Goal: Task Accomplishment & Management: Use online tool/utility

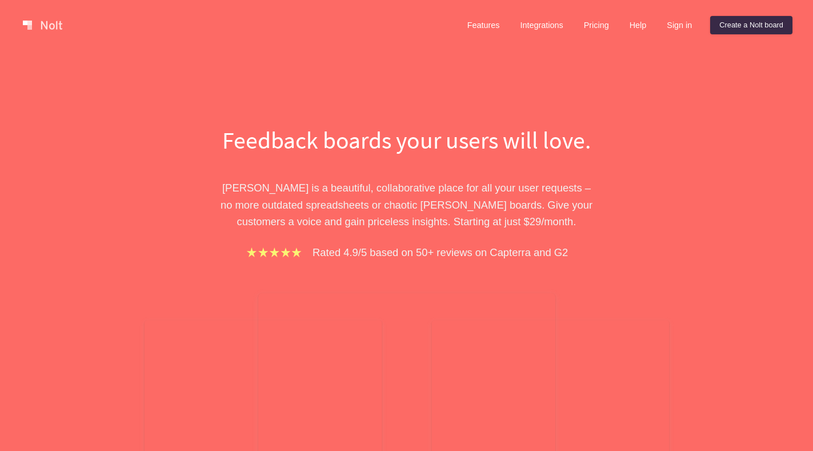
click at [742, 26] on link "Create a Nolt board" at bounding box center [751, 25] width 82 height 18
click at [759, 30] on link "Create a Nolt board" at bounding box center [751, 25] width 82 height 18
click at [726, 24] on link "Create a Nolt board" at bounding box center [751, 25] width 82 height 18
click at [729, 33] on link "Create a Nolt board" at bounding box center [751, 25] width 82 height 18
click at [738, 27] on link "Create a Nolt board" at bounding box center [751, 25] width 82 height 18
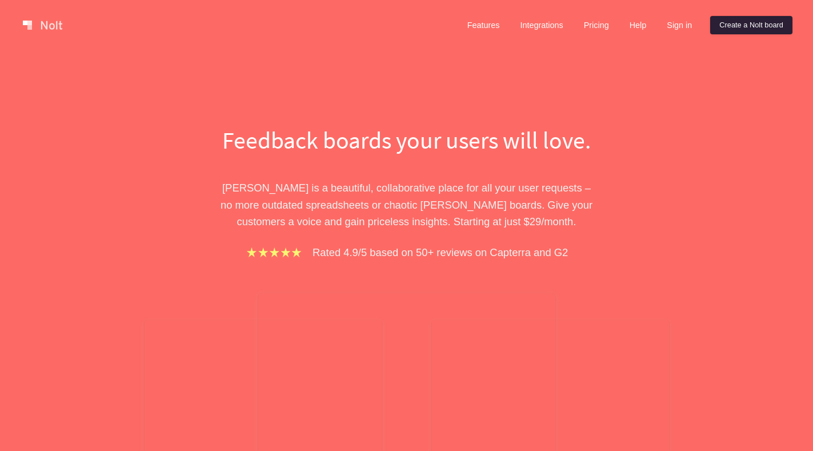
click at [738, 27] on link "Create a Nolt board" at bounding box center [751, 25] width 82 height 18
click at [683, 26] on link "Sign in" at bounding box center [679, 25] width 43 height 18
click at [727, 27] on link "Create a Nolt board" at bounding box center [751, 25] width 82 height 18
click at [705, 22] on div "Features Integrations Pricing Help Sign in Create a [PERSON_NAME] board" at bounding box center [625, 25] width 339 height 23
click at [745, 30] on link "Create a Nolt board" at bounding box center [751, 25] width 82 height 18
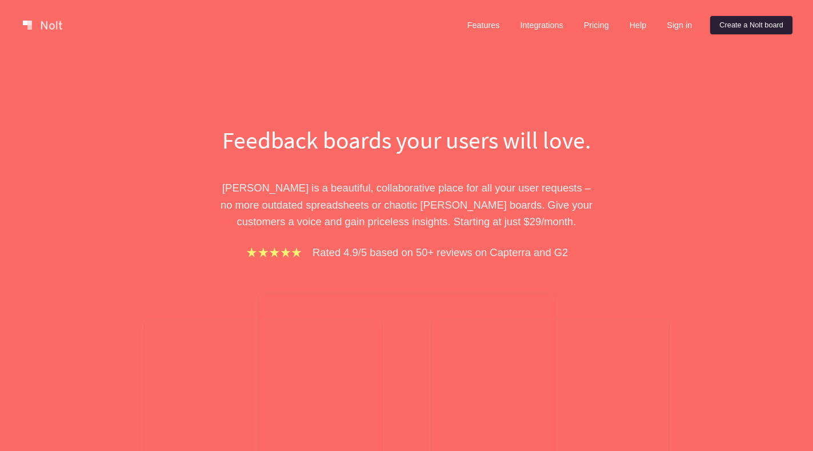
click at [745, 29] on link "Create a Nolt board" at bounding box center [751, 25] width 82 height 18
click at [749, 36] on div "Features Integrations Pricing Help Sign in Create a [PERSON_NAME] board" at bounding box center [625, 25] width 339 height 23
click at [746, 29] on link "Create a Nolt board" at bounding box center [751, 25] width 82 height 18
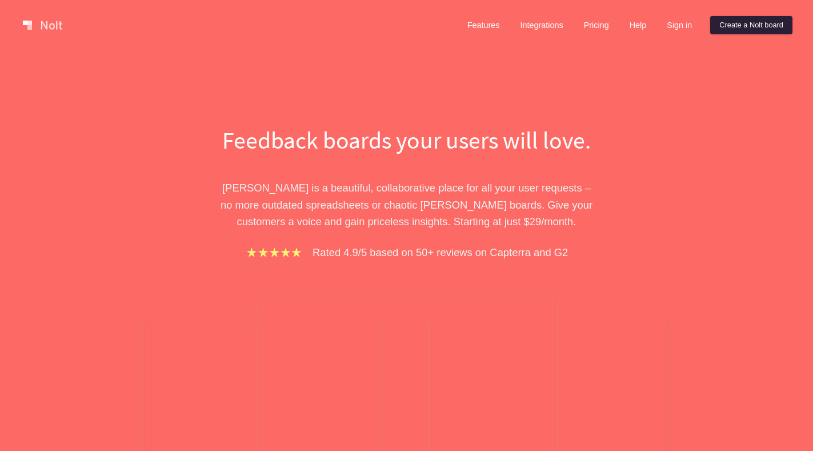
click at [746, 27] on link "Create a Nolt board" at bounding box center [751, 25] width 82 height 18
click at [684, 26] on link "Sign in" at bounding box center [679, 25] width 43 height 18
click at [34, 26] on link at bounding box center [42, 25] width 49 height 18
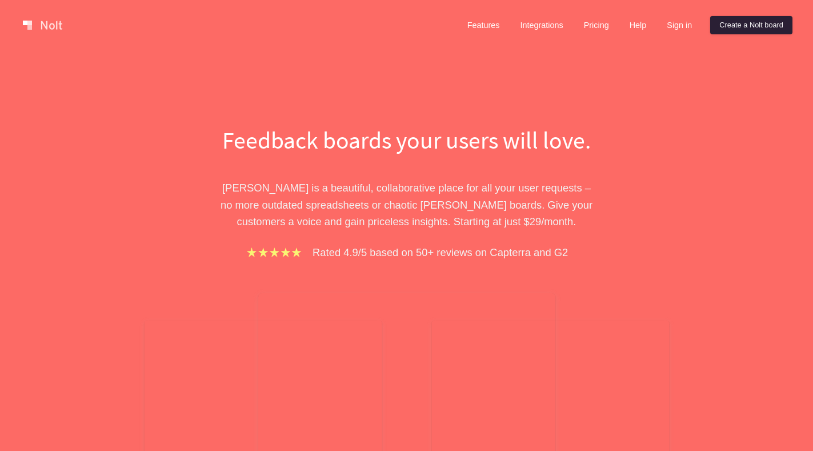
click at [753, 23] on link "Create a Nolt board" at bounding box center [751, 25] width 82 height 18
click at [749, 33] on link "Create a Nolt board" at bounding box center [751, 25] width 82 height 18
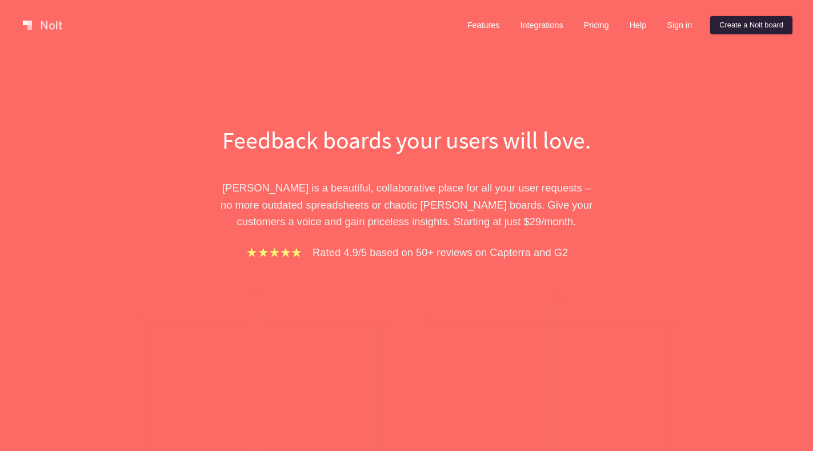
click at [739, 30] on link "Create a Nolt board" at bounding box center [751, 25] width 82 height 18
click at [758, 22] on link "Create a Nolt board" at bounding box center [751, 25] width 82 height 18
